Goal: Transaction & Acquisition: Purchase product/service

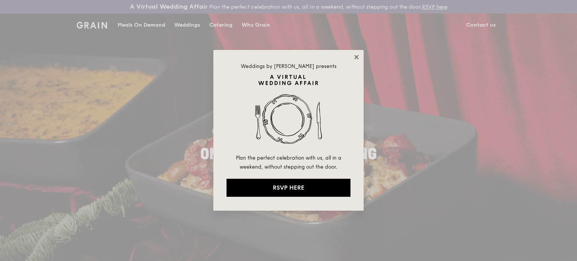
click at [355, 57] on icon at bounding box center [356, 57] width 7 height 7
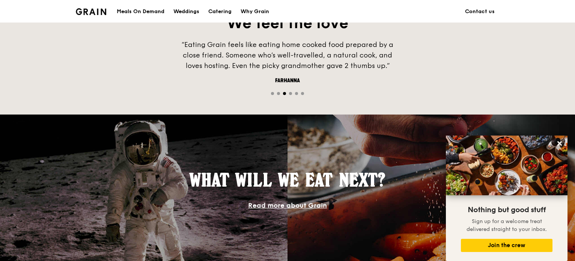
scroll to position [341, 0]
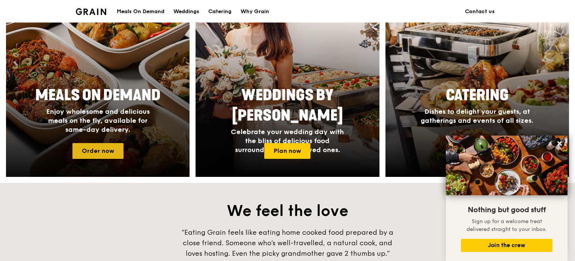
click at [112, 153] on link "Order now" at bounding box center [97, 151] width 51 height 16
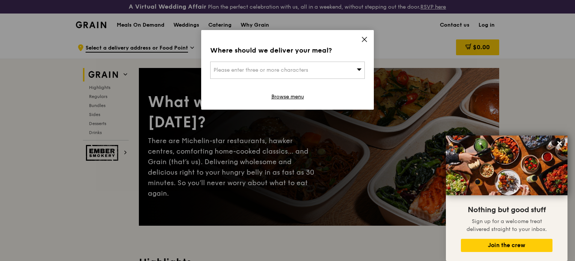
click at [365, 39] on icon at bounding box center [364, 39] width 5 height 5
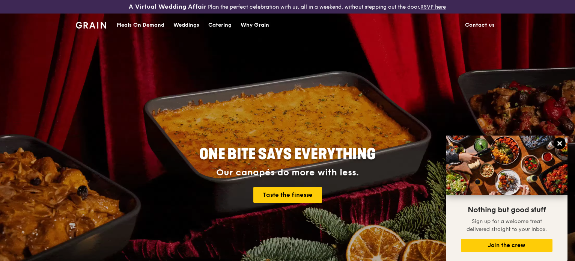
click at [559, 144] on icon at bounding box center [560, 143] width 7 height 7
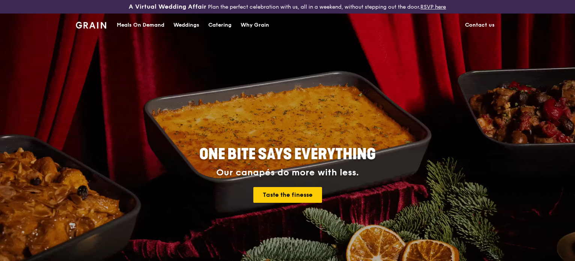
click at [133, 24] on div "Meals On Demand" at bounding box center [141, 25] width 48 height 23
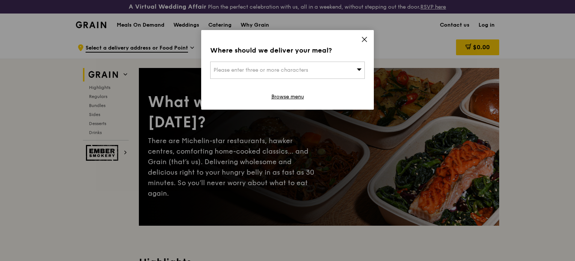
click at [356, 39] on div "Where should we deliver your meal? Please enter three or more characters Browse…" at bounding box center [287, 70] width 173 height 80
click at [365, 37] on icon at bounding box center [364, 39] width 7 height 7
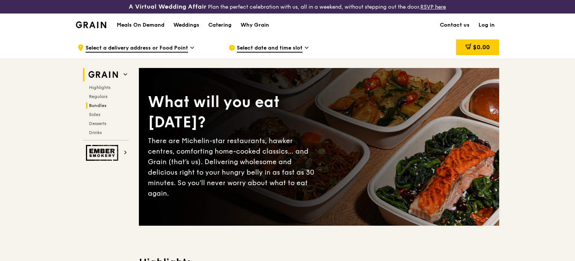
click at [99, 106] on span "Bundles" at bounding box center [98, 105] width 18 height 5
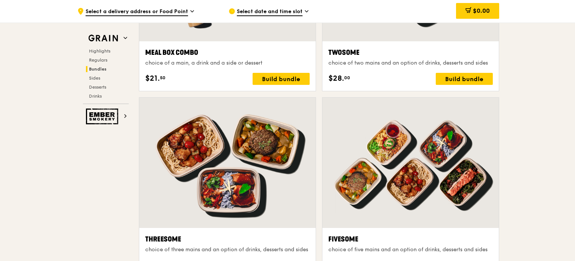
scroll to position [1216, 0]
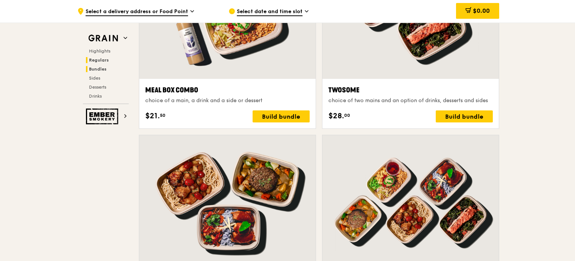
click at [102, 60] on span "Regulars" at bounding box center [99, 59] width 20 height 5
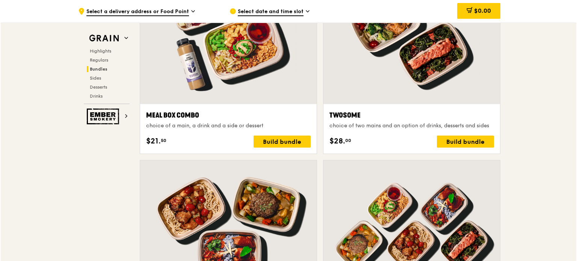
scroll to position [1154, 0]
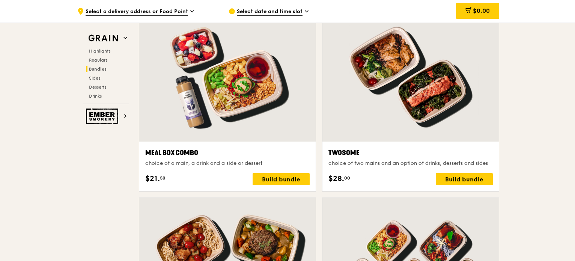
click at [399, 123] on div at bounding box center [411, 76] width 177 height 130
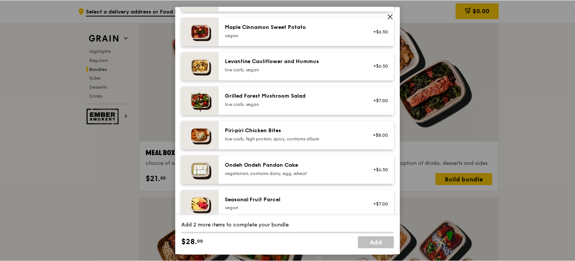
scroll to position [563, 0]
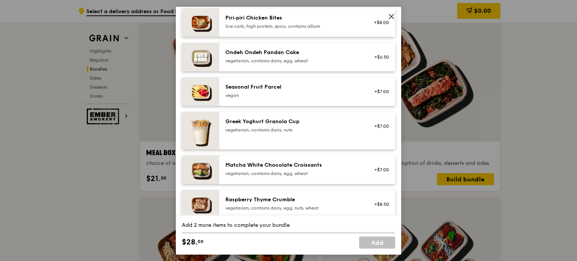
click at [262, 133] on div "Greek Yoghurt Granola Cup vegetarian, contains dairy, nuts" at bounding box center [293, 126] width 144 height 17
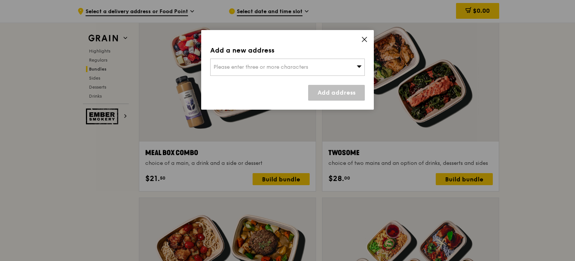
click at [363, 40] on icon at bounding box center [364, 39] width 5 height 5
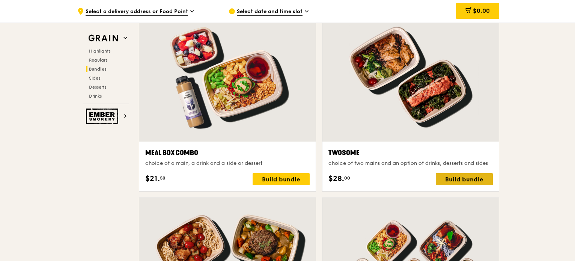
click at [454, 177] on div "Build bundle" at bounding box center [464, 179] width 57 height 12
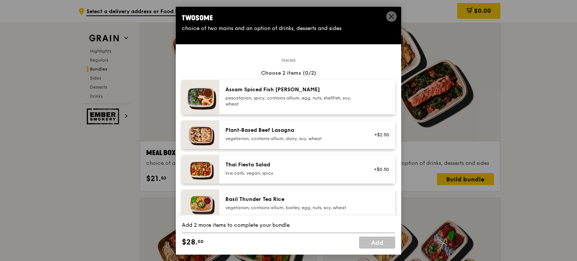
click at [237, 92] on div "Assam Spiced Fish [PERSON_NAME]" at bounding box center [292, 90] width 135 height 8
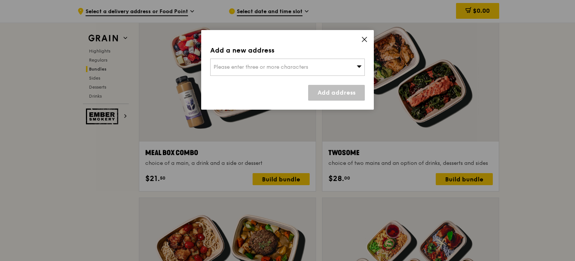
click at [358, 66] on icon at bounding box center [359, 66] width 5 height 2
click at [248, 84] on li "Please enter 3 or more characters" at bounding box center [288, 83] width 154 height 14
click at [252, 68] on input "search" at bounding box center [288, 67] width 154 height 17
click at [364, 39] on icon at bounding box center [364, 39] width 7 height 7
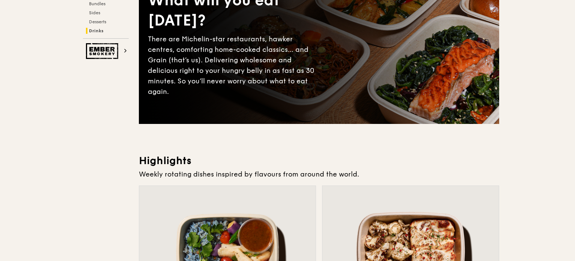
scroll to position [0, 0]
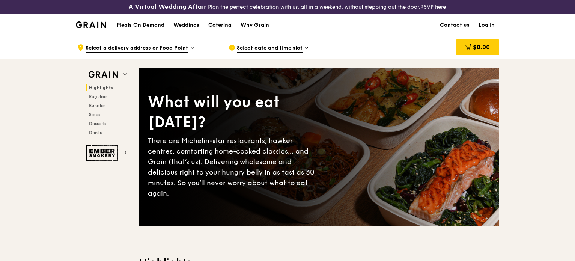
click at [221, 27] on div "Catering" at bounding box center [219, 25] width 23 height 23
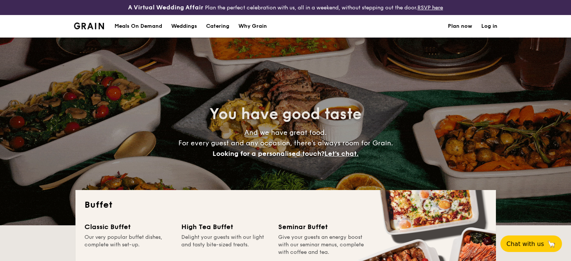
select select
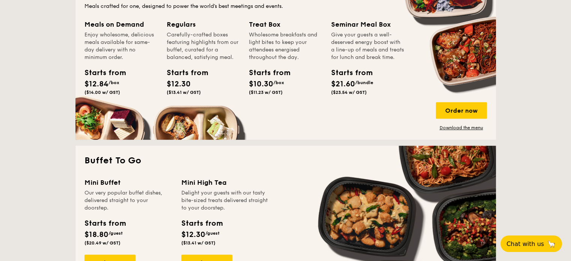
scroll to position [301, 0]
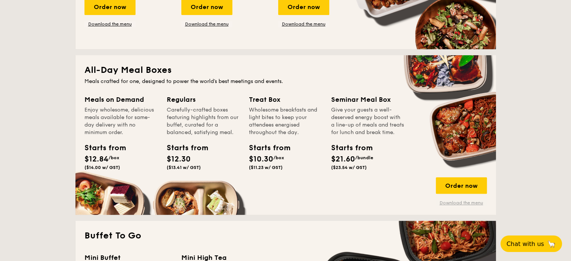
click at [464, 204] on link "Download the menu" at bounding box center [461, 203] width 51 height 6
